Goal: Communication & Community: Ask a question

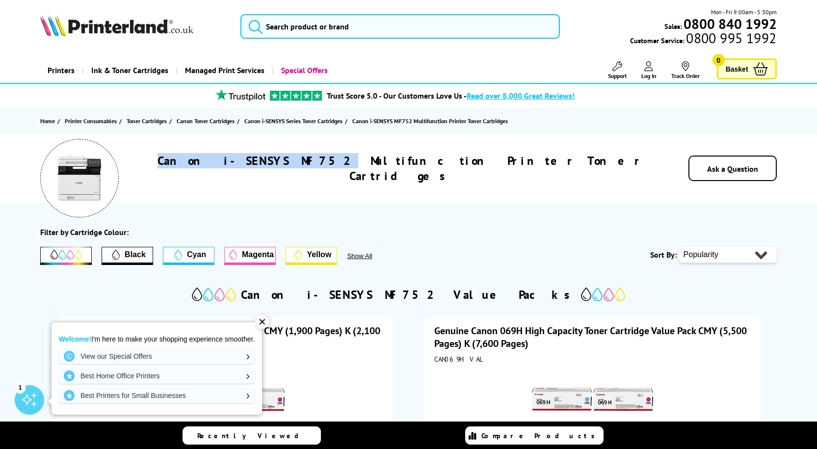
drag, startPoint x: 362, startPoint y: 168, endPoint x: 243, endPoint y: 164, distance: 118.8
click at [243, 164] on h1 "Canon i-SENSYS MF752 Multifunction Printer Toner Cartridges" at bounding box center [400, 168] width 503 height 30
copy h1 "Canon i-SENSYS MF752"
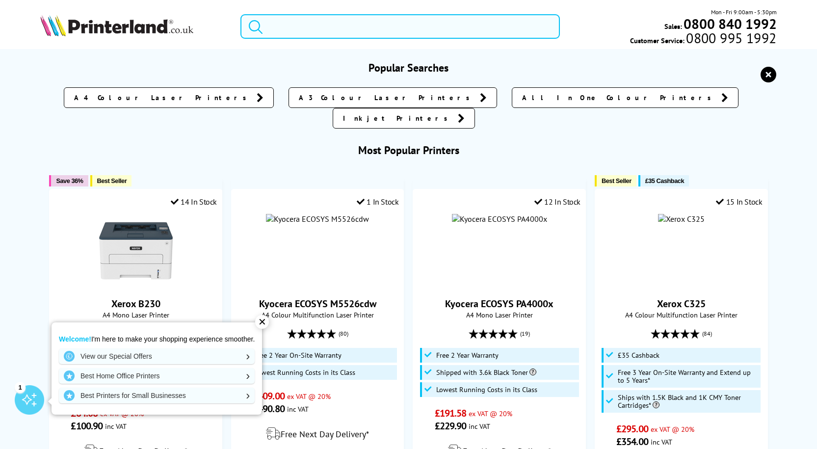
click at [317, 20] on input "search" at bounding box center [401, 26] width 320 height 25
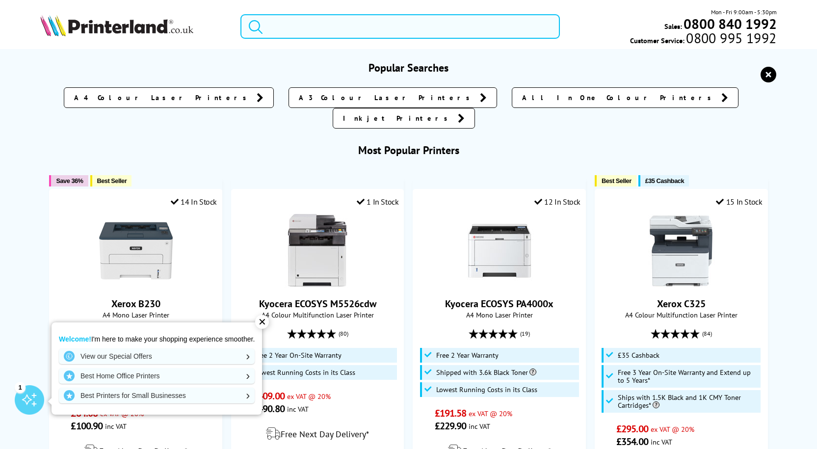
paste input "Canon i-SENSYS MF752"
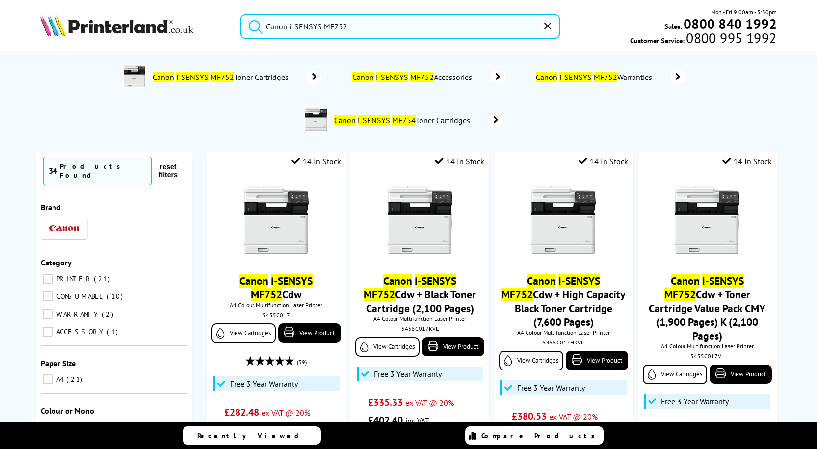
type input "Canon i-SENSYS MF752"
click at [241, 14] on button "submit" at bounding box center [253, 25] width 25 height 22
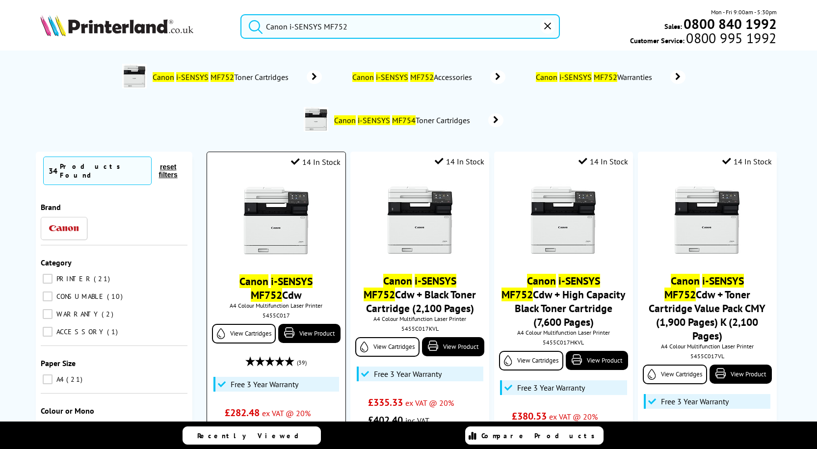
click at [273, 278] on mark "i-SENSYS" at bounding box center [292, 281] width 42 height 14
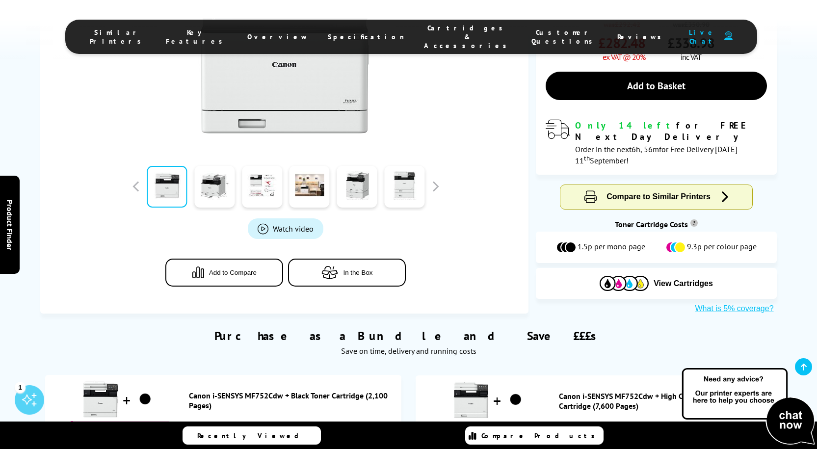
scroll to position [295, 0]
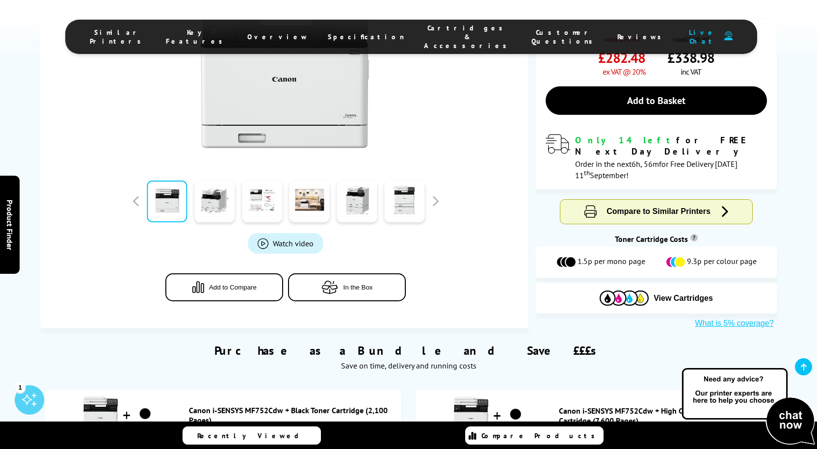
click at [783, 422] on img at bounding box center [748, 407] width 137 height 81
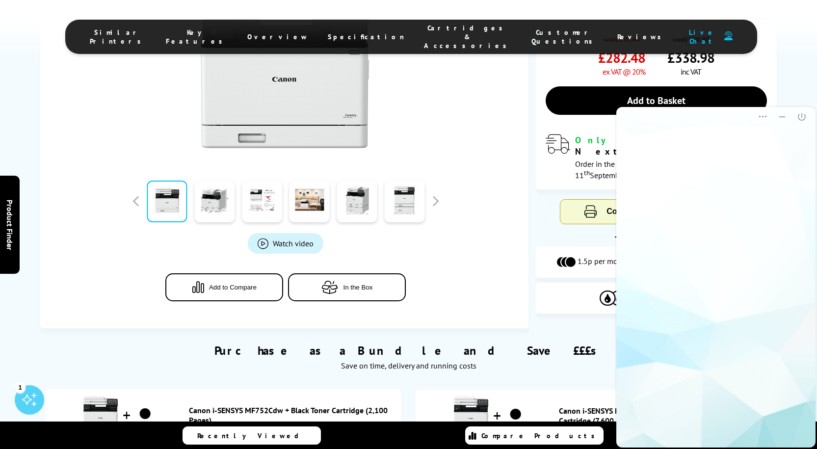
scroll to position [0, 0]
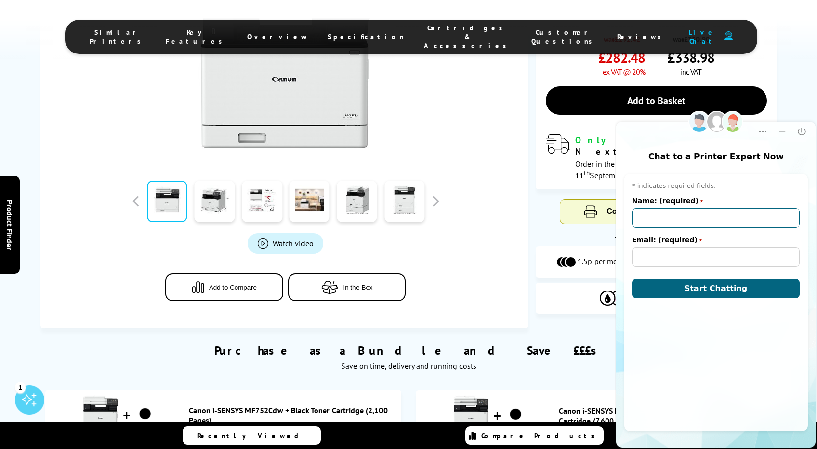
click at [699, 215] on input "Name: (required)" at bounding box center [716, 218] width 168 height 20
type input "[PERSON_NAME] [PERSON_NAME]"
type input "[PERSON_NAME][EMAIL_ADDRESS][PERSON_NAME][DOMAIN_NAME]"
drag, startPoint x: 688, startPoint y: 217, endPoint x: 666, endPoint y: 219, distance: 21.7
click at [666, 219] on input "[PERSON_NAME] [PERSON_NAME]" at bounding box center [716, 218] width 168 height 20
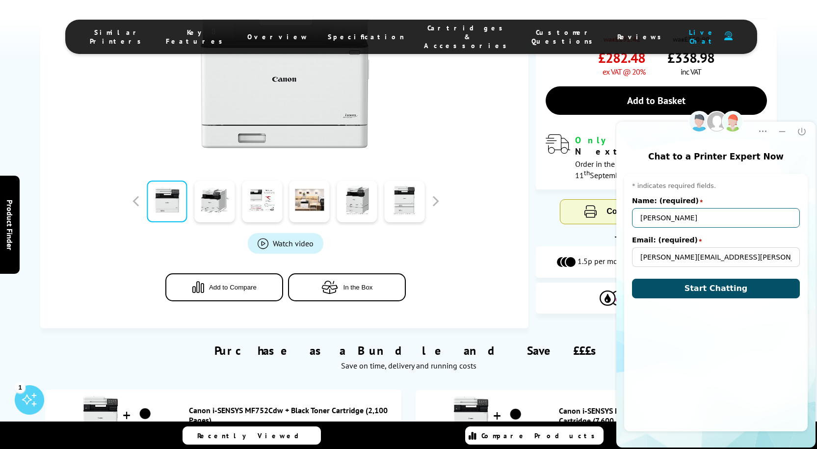
type input "[PERSON_NAME]"
click at [702, 282] on button "Start Chatting" at bounding box center [716, 289] width 168 height 20
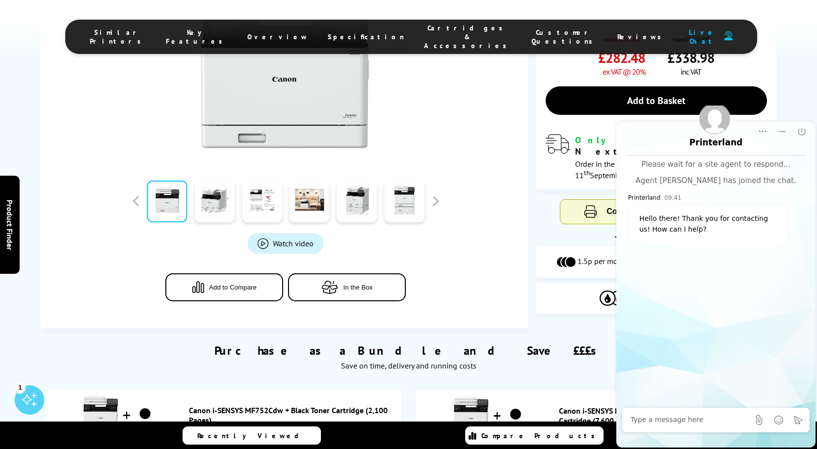
click at [696, 419] on textarea at bounding box center [690, 420] width 119 height 10
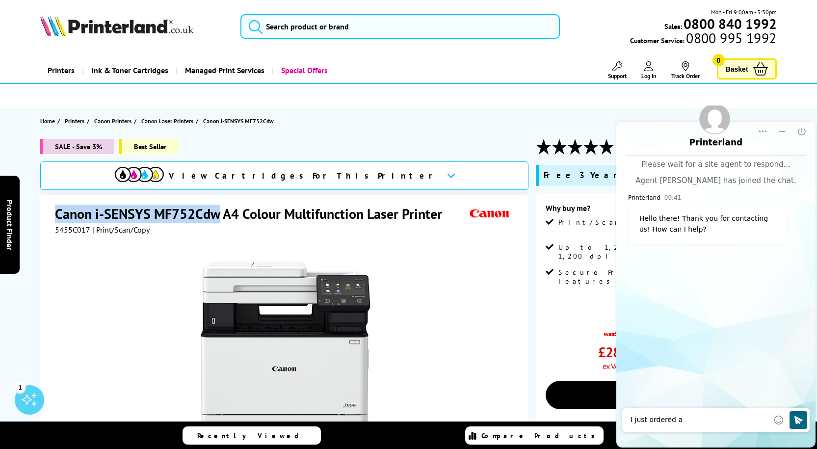
drag, startPoint x: 218, startPoint y: 213, endPoint x: 54, endPoint y: 201, distance: 164.8
click at [54, 201] on div "Canon i-SENSYS MF752Cdw A4 Colour Multifunction Laser Printer 5455C017 | Print/…" at bounding box center [284, 406] width 488 height 423
copy h1 "Canon i-SENSYS MF752Cdw"
click at [700, 411] on div "I just ordered a" at bounding box center [700, 420] width 138 height 20
click at [700, 420] on textarea "I just ordered a" at bounding box center [700, 420] width 138 height 10
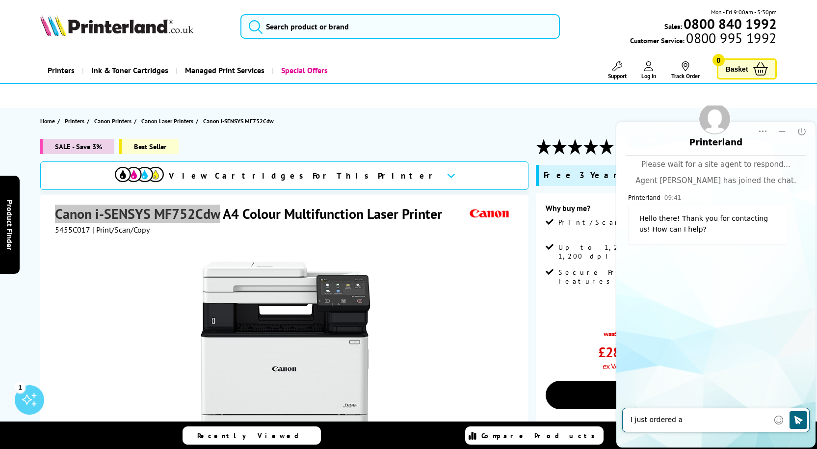
paste textarea "Canon i-SENSYS MF752Cdw"
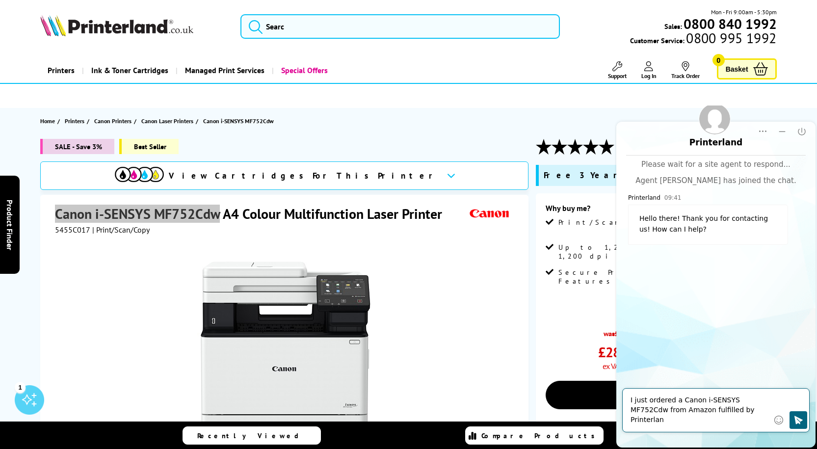
type textarea "I just ordered a Canon i-SENSYS MF752Cdw from Amazon fulfilled by Printerland"
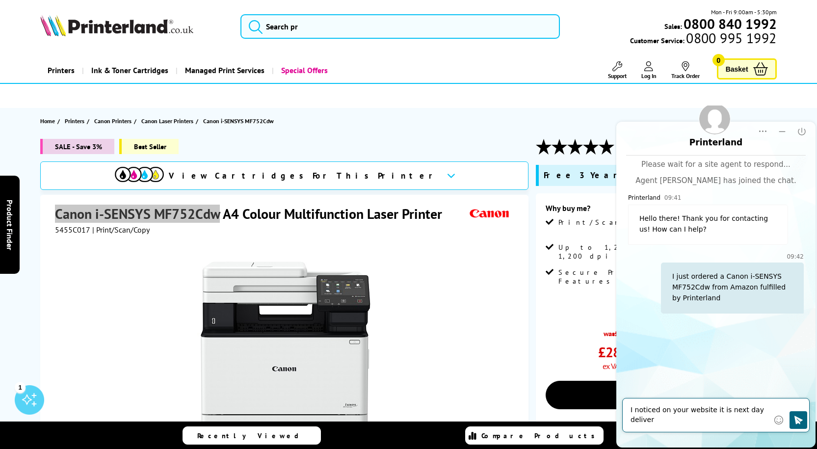
type textarea "I noticed on your website it is next day delivery"
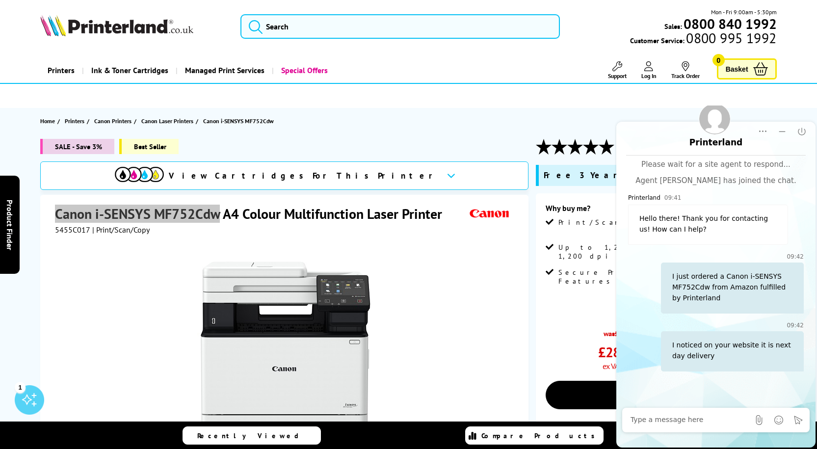
click at [674, 431] on div "Send File" at bounding box center [716, 420] width 187 height 24
click at [679, 420] on textarea at bounding box center [690, 420] width 119 height 10
type textarea "But Amazon is stating [DATE]-[DATE] delivery window"
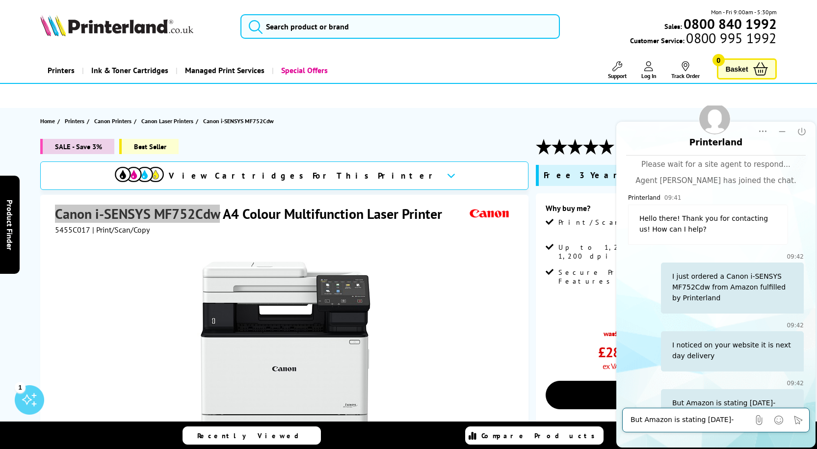
scroll to position [31, 0]
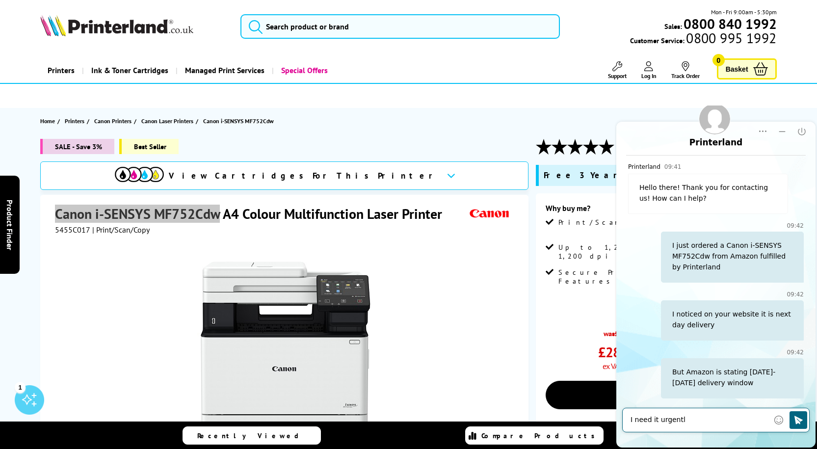
type textarea "I need it urgently"
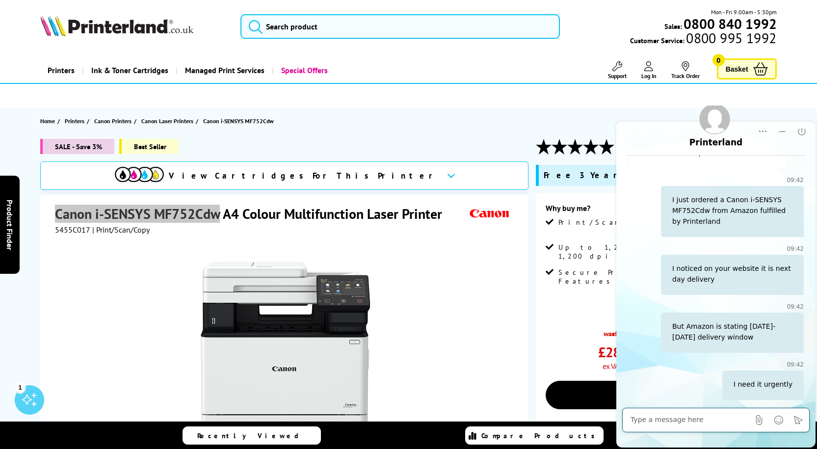
scroll to position [78, 0]
type textarea "Please advise when it will be delivered"
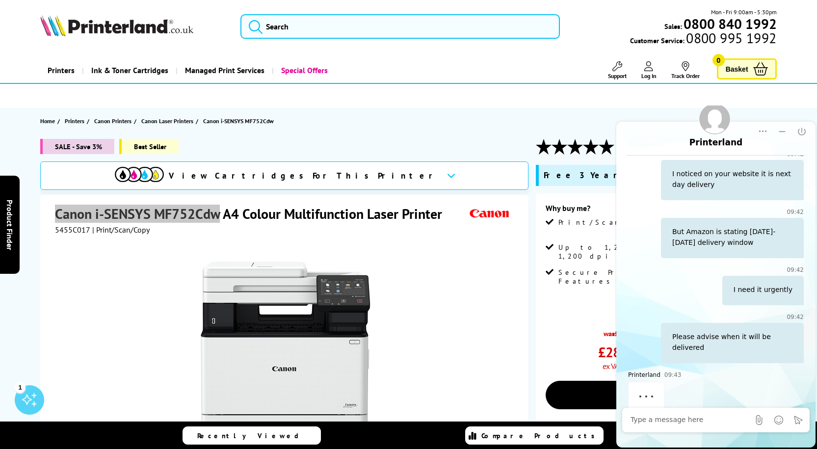
scroll to position [173, 0]
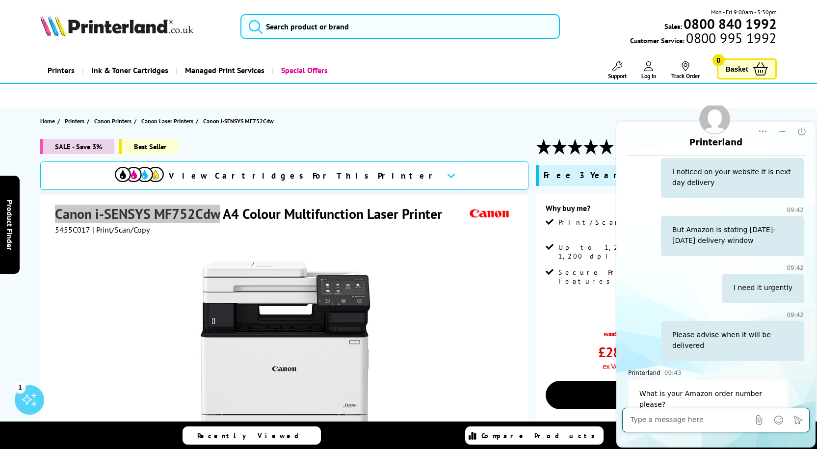
paste textarea "026-8750827-5880358"
type textarea "026-8750827-5880358"
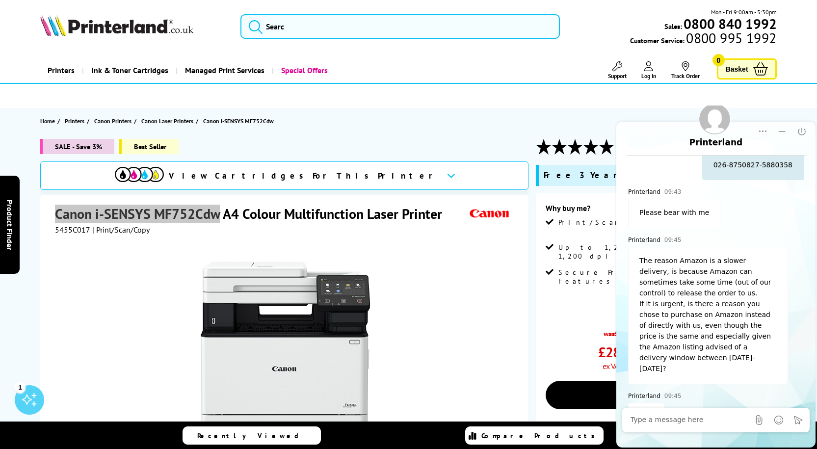
scroll to position [462, 0]
click at [702, 423] on textarea at bounding box center [690, 420] width 119 height 10
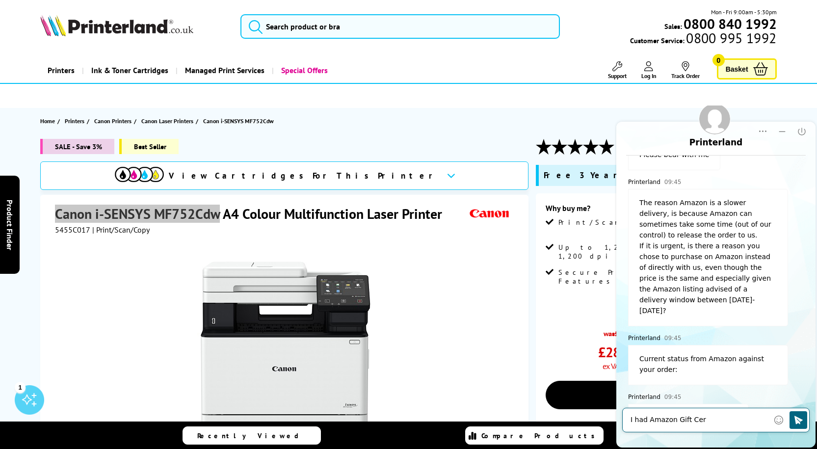
scroll to position [539, 0]
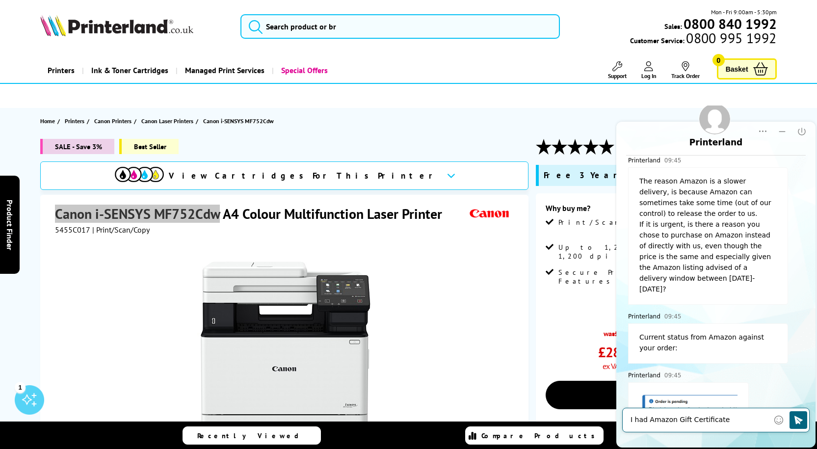
type textarea "I had Amazon Gift Certificates"
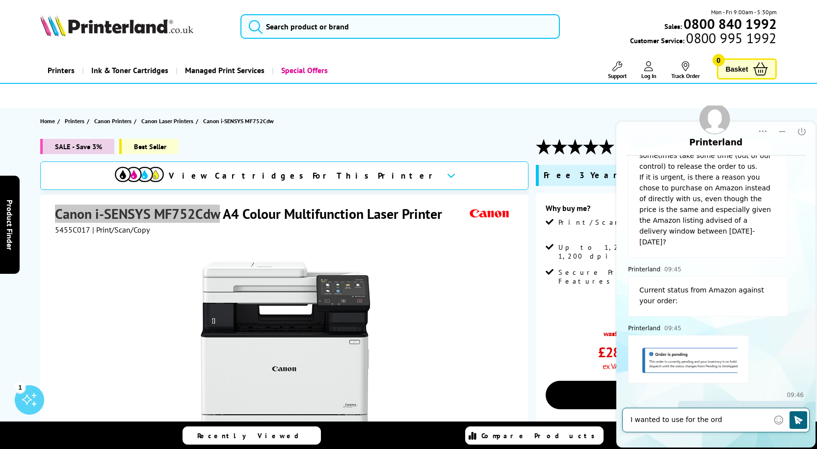
scroll to position [684, 0]
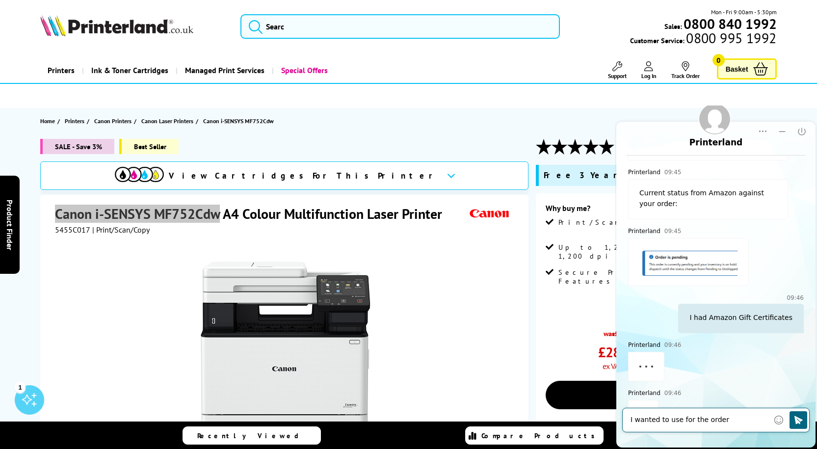
type textarea "I wanted to use for the order."
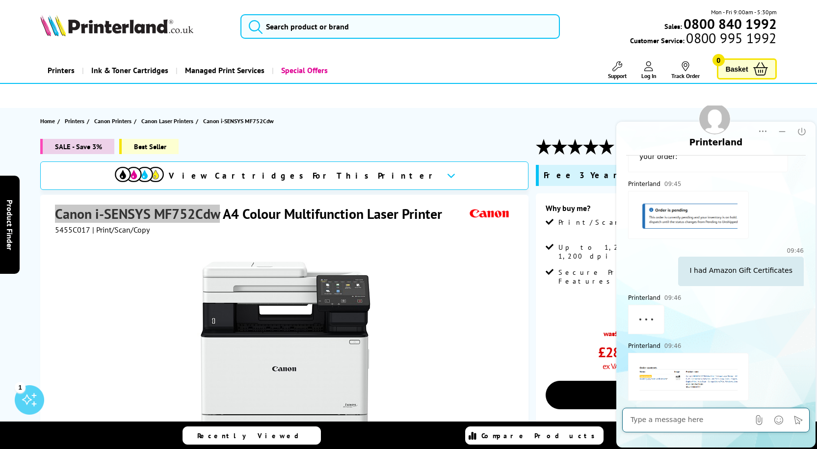
scroll to position [749, 0]
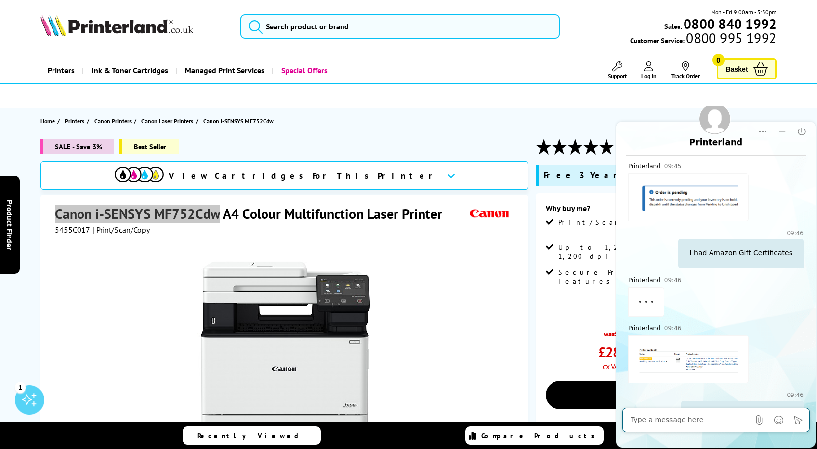
click at [709, 344] on img at bounding box center [697, 358] width 115 height 29
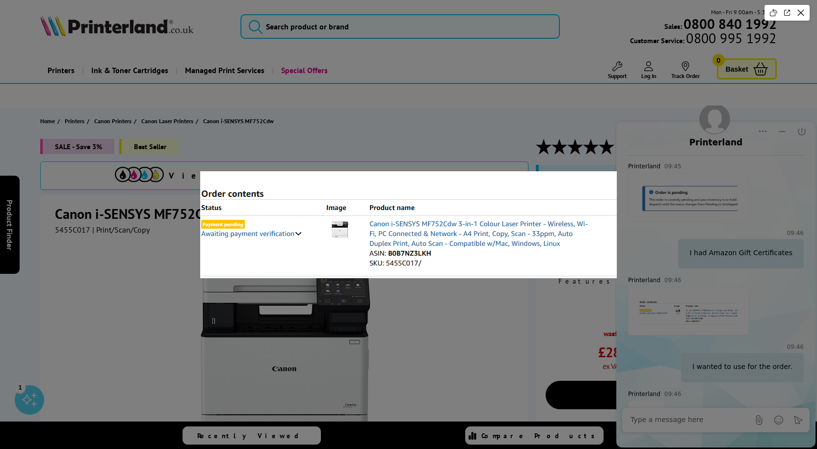
click at [683, 415] on div at bounding box center [408, 224] width 817 height 449
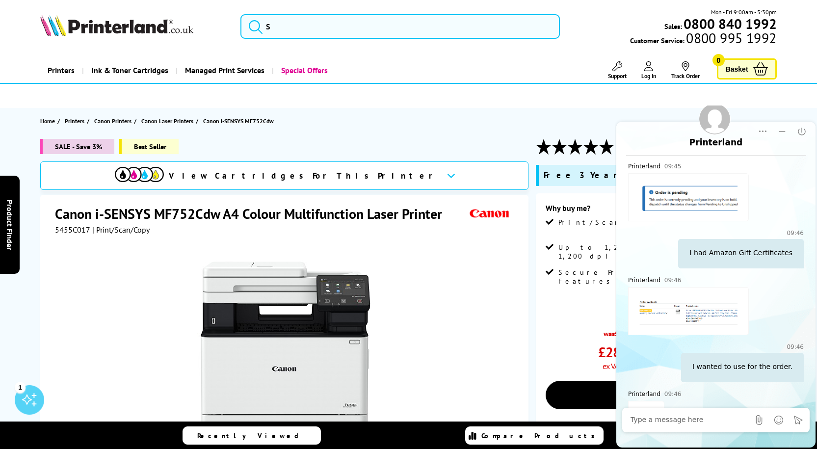
click at [683, 419] on textarea at bounding box center [690, 420] width 119 height 10
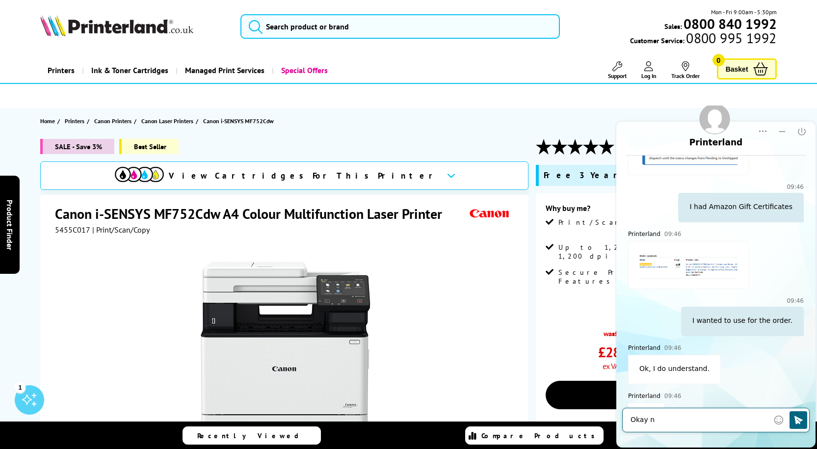
scroll to position [797, 0]
type textarea "O"
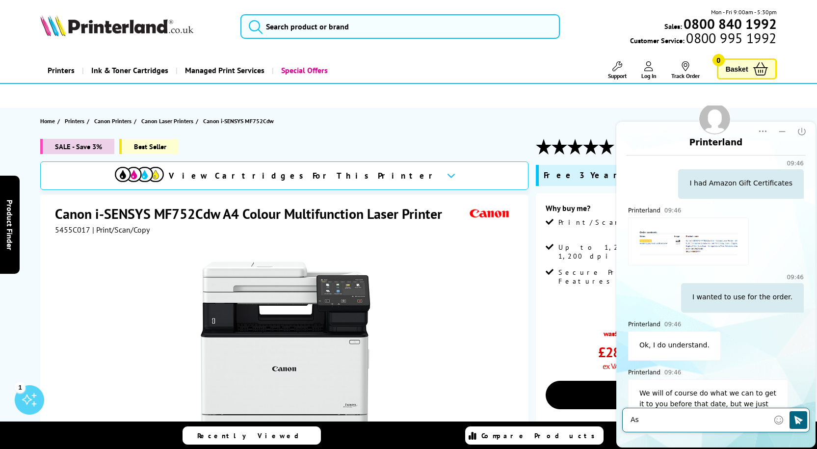
type textarea "A"
type textarea "I will be happy if its delivered this week"
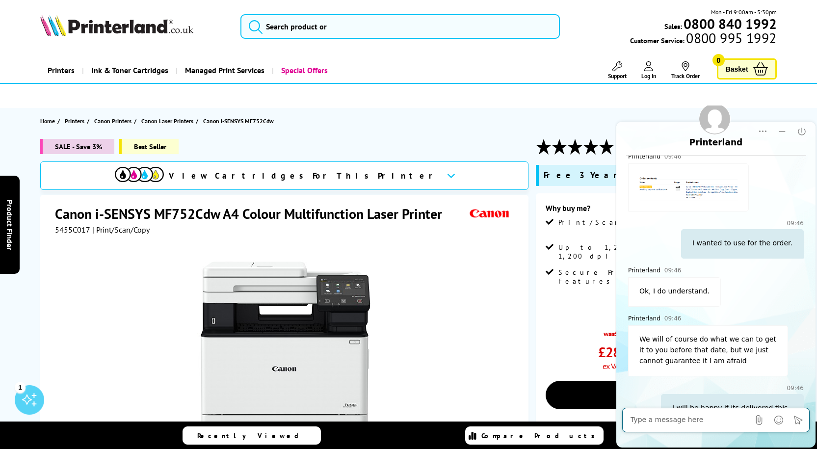
scroll to position [876, 0]
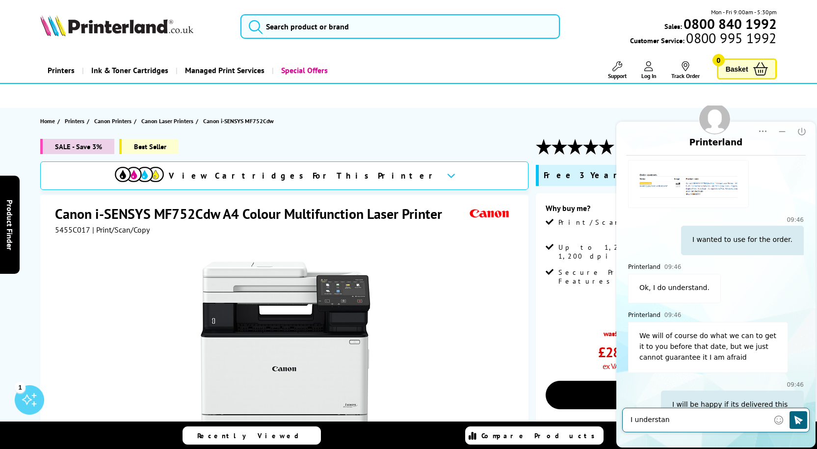
type textarea "I understand"
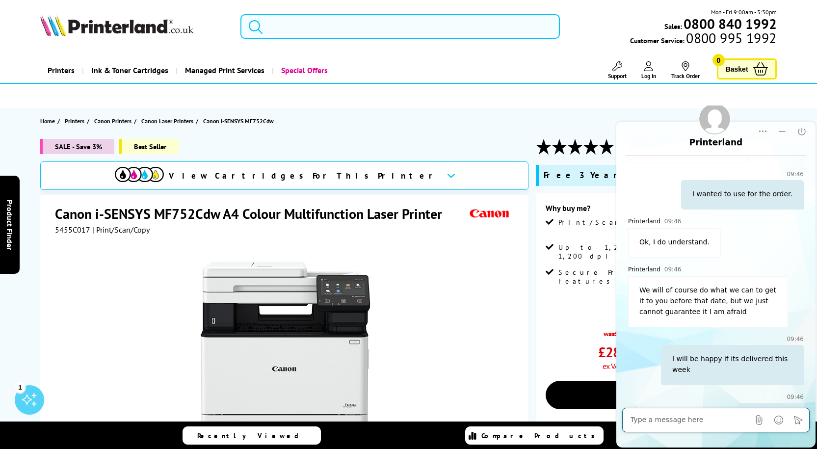
scroll to position [923, 0]
type textarea "Thanks for your time"
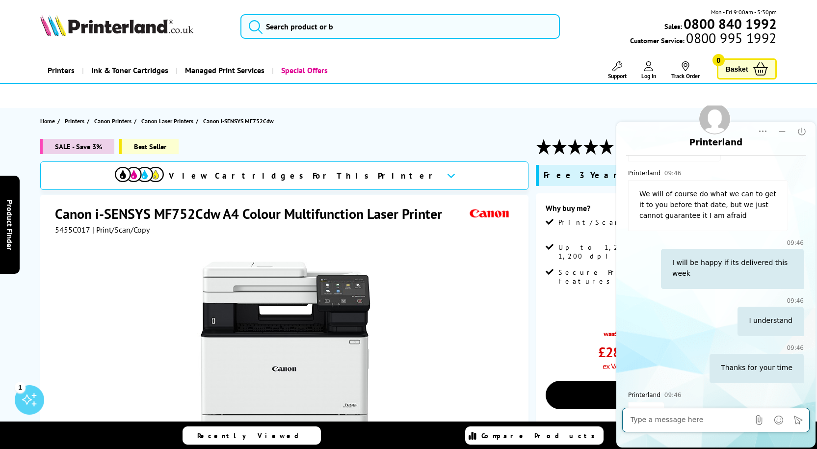
scroll to position [1018, 0]
type textarea "Bye"
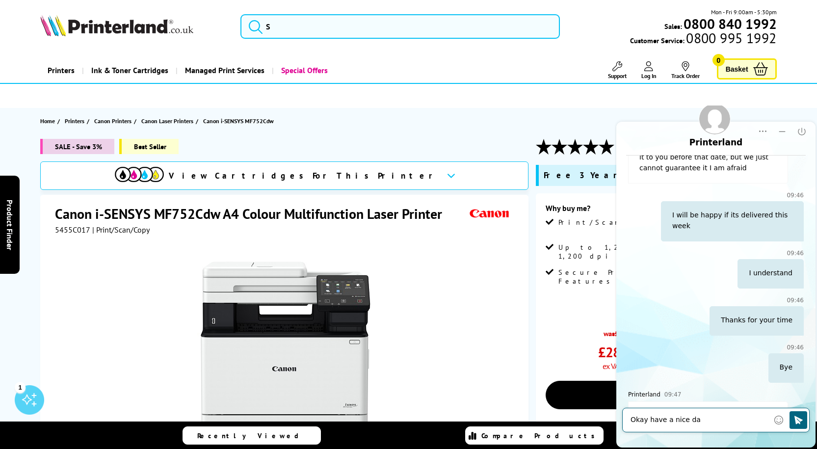
type textarea "Okay have a nice day"
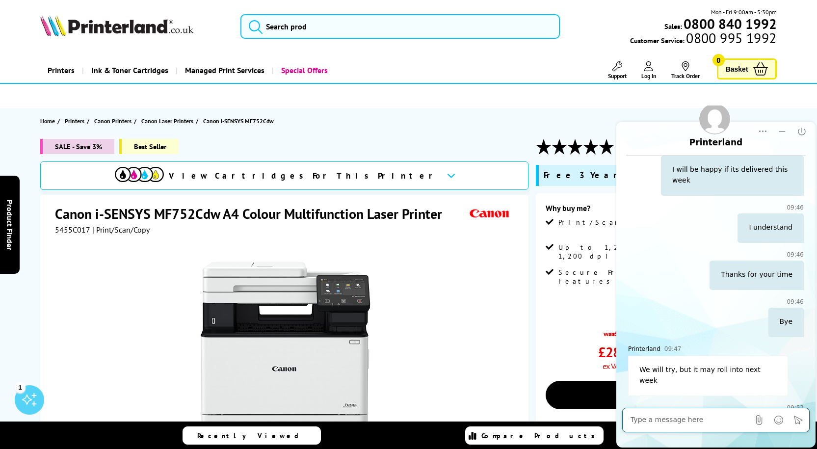
scroll to position [1112, 0]
